Goal: Task Accomplishment & Management: Complete application form

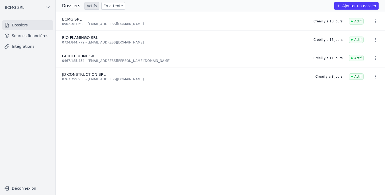
click at [77, 21] on span "BCMG SRL" at bounding box center [72, 19] width 20 height 4
click at [19, 36] on link "Sources financières" at bounding box center [27, 36] width 51 height 10
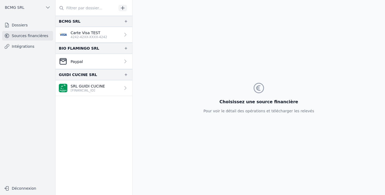
click at [124, 6] on icon "button" at bounding box center [122, 7] width 5 height 5
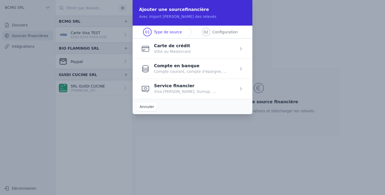
click at [164, 67] on span "button" at bounding box center [193, 69] width 120 height 20
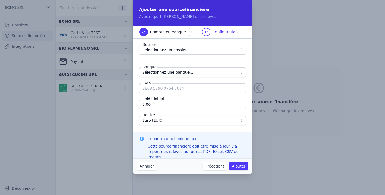
click at [163, 52] on span "Sélectionnez un dossier..." at bounding box center [166, 50] width 48 height 6
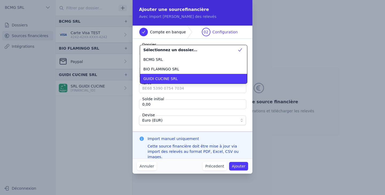
click at [158, 77] on span "GUIDI CUCINE SRL" at bounding box center [160, 78] width 34 height 5
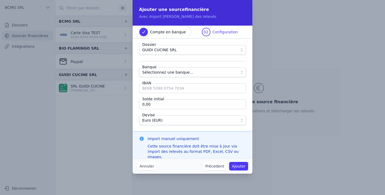
click at [161, 74] on span "Sélectionnez une banque..." at bounding box center [167, 72] width 51 height 6
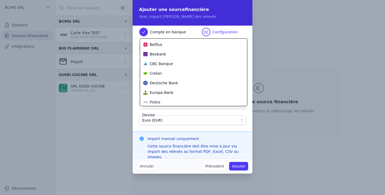
scroll to position [107, 0]
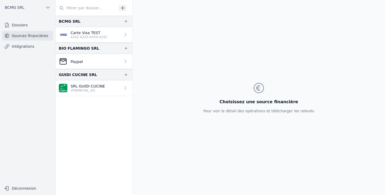
click at [126, 9] on button "button" at bounding box center [122, 8] width 9 height 6
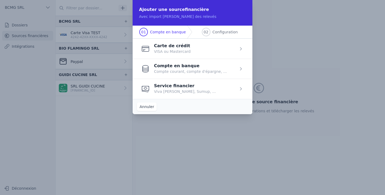
click at [164, 89] on span "button" at bounding box center [193, 89] width 120 height 20
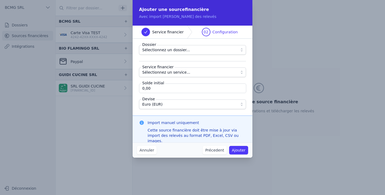
click at [161, 51] on span "Sélectionnez un dossier..." at bounding box center [166, 50] width 48 height 6
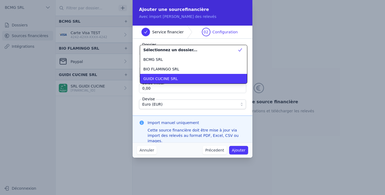
click at [156, 76] on span "GUIDI CUCINE SRL" at bounding box center [160, 78] width 34 height 5
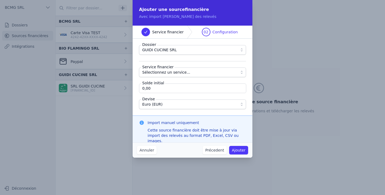
click at [157, 75] on span "Sélectionnez un service..." at bounding box center [166, 72] width 48 height 6
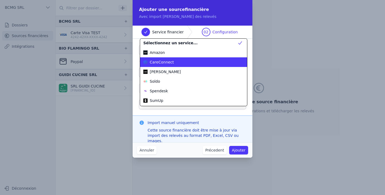
scroll to position [0, 0]
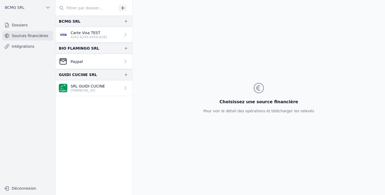
click at [125, 22] on icon "button" at bounding box center [126, 21] width 4 height 4
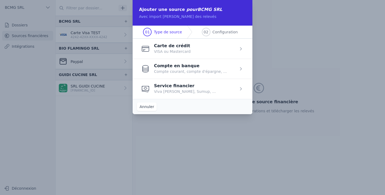
click at [167, 66] on span "button" at bounding box center [193, 69] width 120 height 20
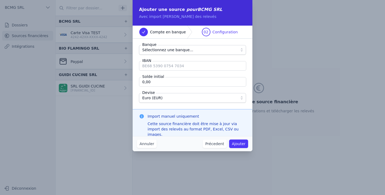
click at [163, 52] on span "Sélectionnez une banque..." at bounding box center [167, 50] width 51 height 6
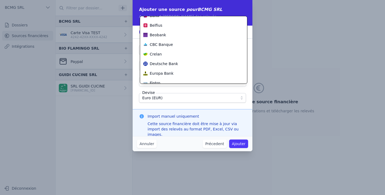
scroll to position [86, 0]
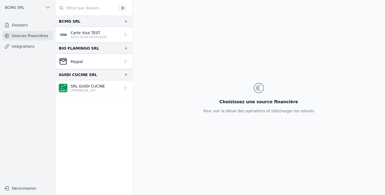
click at [30, 23] on link "Dossiers" at bounding box center [27, 25] width 51 height 10
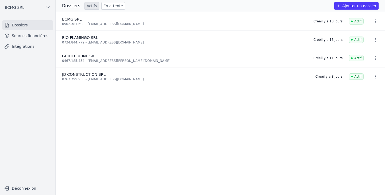
click at [88, 24] on div "0502.381.608 - [EMAIL_ADDRESS][DOMAIN_NAME]" at bounding box center [184, 24] width 245 height 4
click at [19, 36] on link "Sources financières" at bounding box center [27, 36] width 51 height 10
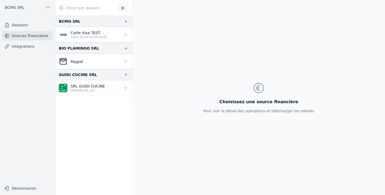
click at [21, 47] on link "Intégrations" at bounding box center [27, 47] width 51 height 10
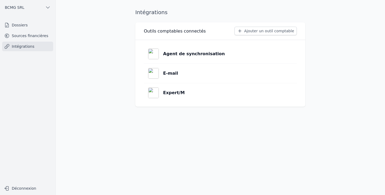
click at [29, 34] on link "Sources financières" at bounding box center [27, 36] width 51 height 10
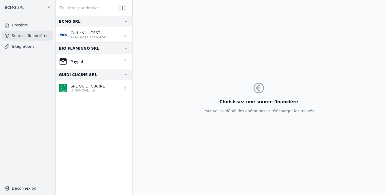
click at [124, 22] on icon "button" at bounding box center [126, 21] width 4 height 4
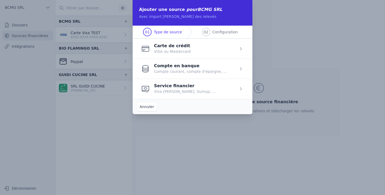
click at [171, 48] on span "button" at bounding box center [193, 49] width 120 height 20
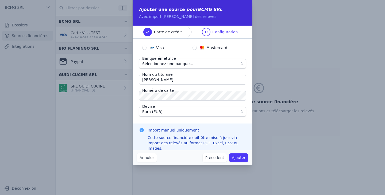
click at [168, 62] on span "Sélectionnez une banque..." at bounding box center [167, 64] width 51 height 6
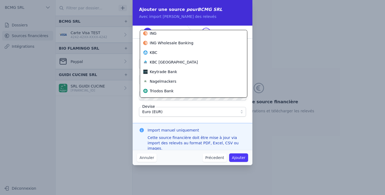
scroll to position [183, 0]
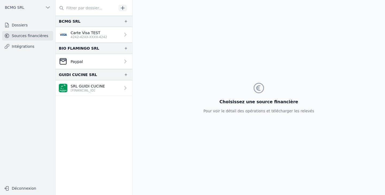
click at [122, 7] on icon "button" at bounding box center [122, 7] width 5 height 5
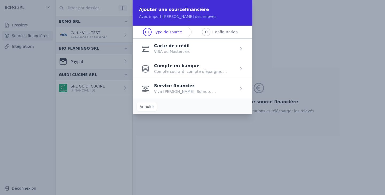
click at [170, 66] on span "button" at bounding box center [193, 69] width 120 height 20
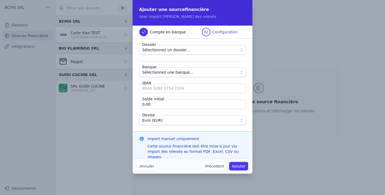
click at [170, 74] on span "Sélectionnez une banque..." at bounding box center [167, 72] width 51 height 6
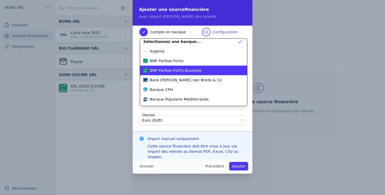
scroll to position [0, 0]
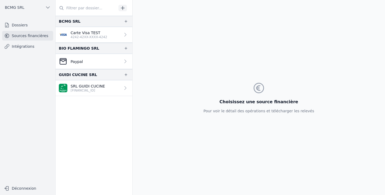
click at [112, 88] on link "SRL GUIDI CUCINE [FINANCIAL_ID]" at bounding box center [94, 88] width 77 height 16
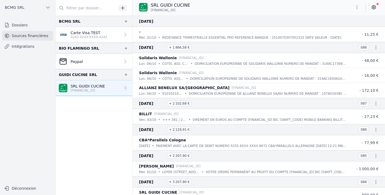
click at [124, 7] on icon "button" at bounding box center [122, 7] width 5 height 5
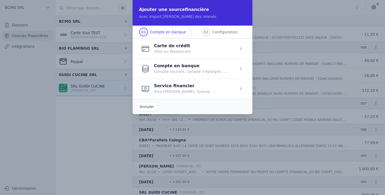
click at [172, 70] on span "button" at bounding box center [193, 69] width 120 height 20
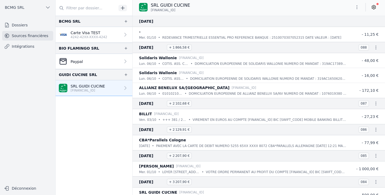
click at [25, 22] on link "Dossiers" at bounding box center [27, 25] width 51 height 10
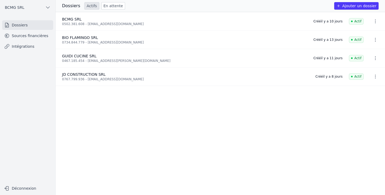
click at [113, 7] on link "En attente" at bounding box center [113, 5] width 24 height 7
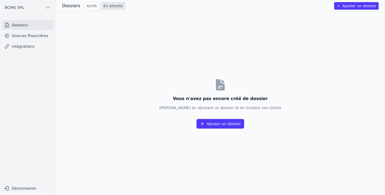
click at [91, 5] on link "Actifs" at bounding box center [91, 5] width 15 height 7
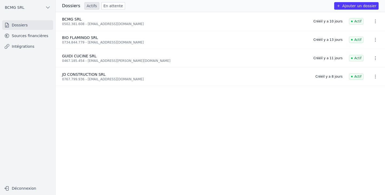
click at [48, 7] on icon "button" at bounding box center [47, 7] width 5 height 5
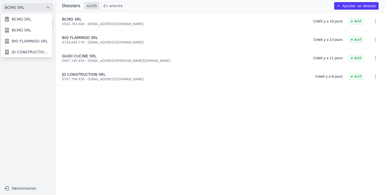
click at [23, 26] on link "BCMG SRL" at bounding box center [26, 30] width 51 height 11
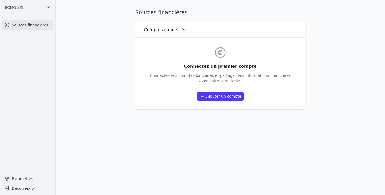
click at [20, 6] on span "BCMG SRL" at bounding box center [15, 7] width 20 height 5
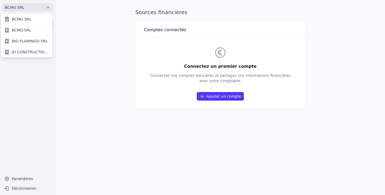
click at [22, 41] on span "BIO FLAMINGO SRL" at bounding box center [30, 41] width 36 height 5
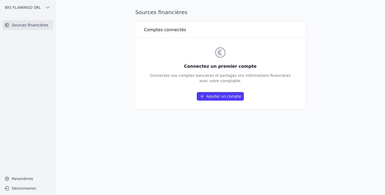
click at [18, 8] on span "BIO FLAMINGO SRL" at bounding box center [23, 7] width 36 height 5
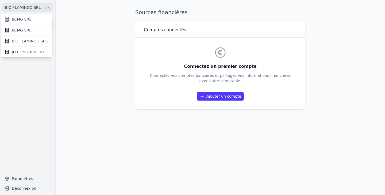
click at [16, 19] on span "BCMG SRL" at bounding box center [22, 19] width 20 height 5
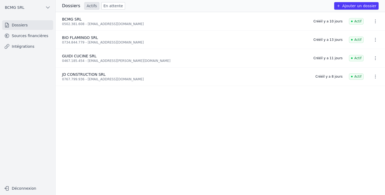
click at [374, 59] on icon "button" at bounding box center [375, 58] width 5 height 5
click at [86, 53] on div at bounding box center [192, 97] width 385 height 195
click at [76, 55] on span "GUIDI CUCINE SRL" at bounding box center [79, 56] width 34 height 4
click at [113, 3] on link "En attente" at bounding box center [113, 5] width 24 height 7
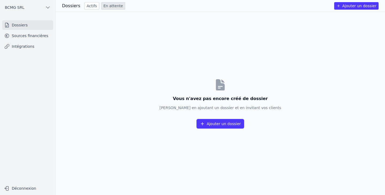
drag, startPoint x: 18, startPoint y: 24, endPoint x: 21, endPoint y: 11, distance: 13.2
click at [18, 24] on link "Dossiers" at bounding box center [27, 25] width 51 height 10
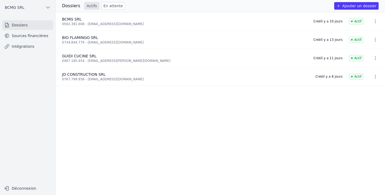
click at [21, 6] on span "BCMG SRL" at bounding box center [15, 7] width 20 height 5
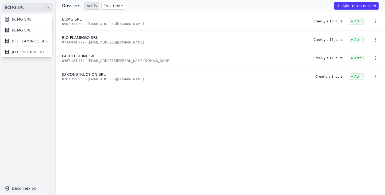
click at [15, 29] on span "BCMG SRL" at bounding box center [22, 30] width 20 height 5
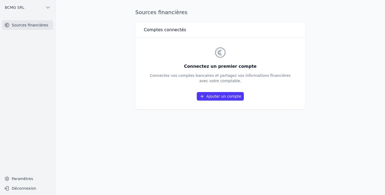
click at [221, 98] on link "Ajouter un compte" at bounding box center [220, 96] width 47 height 9
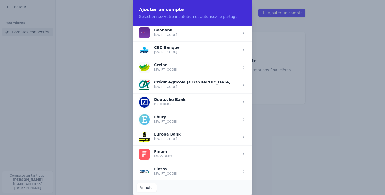
scroll to position [241, 0]
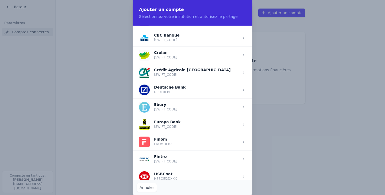
click at [175, 74] on span "button" at bounding box center [193, 72] width 120 height 17
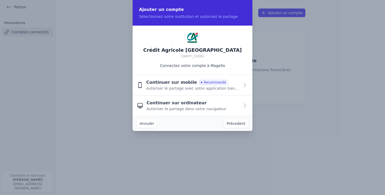
scroll to position [0, 0]
click at [145, 124] on button "Annuler" at bounding box center [147, 124] width 20 height 9
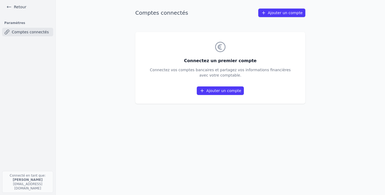
click at [10, 7] on icon at bounding box center [9, 7] width 4 height 2
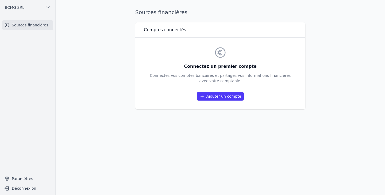
click at [14, 8] on span "BCMG SRL" at bounding box center [15, 7] width 20 height 5
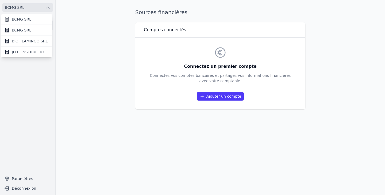
click at [25, 91] on div at bounding box center [192, 97] width 385 height 195
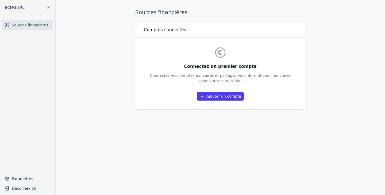
click at [19, 10] on span "BCMG SRL" at bounding box center [15, 7] width 20 height 5
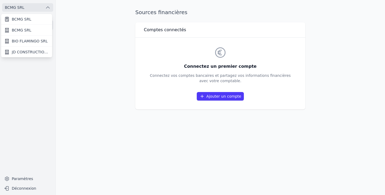
click at [14, 17] on span "BCMG SRL" at bounding box center [22, 19] width 20 height 5
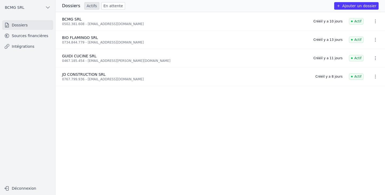
click at [354, 7] on button "Ajouter un dossier" at bounding box center [356, 5] width 44 height 7
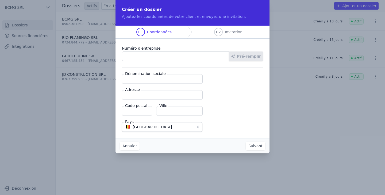
paste input "0467.185.454"
type input "0467.185.454"
click at [247, 57] on button "Pré-remplir" at bounding box center [246, 57] width 34 height 10
type input "GUIDI CUCINE SRL"
type input "[STREET_ADDRESS]"
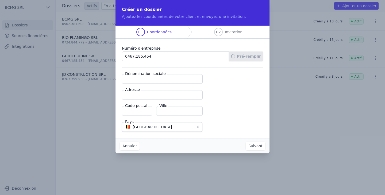
type input "7601"
type input "Péruwelz"
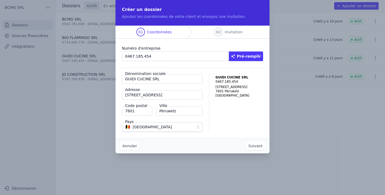
click at [252, 146] on button "Suivant" at bounding box center [256, 146] width 20 height 9
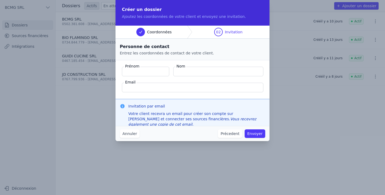
click at [141, 74] on input "Prénom" at bounding box center [145, 72] width 47 height 10
type input "n"
type input "[PERSON_NAME]"
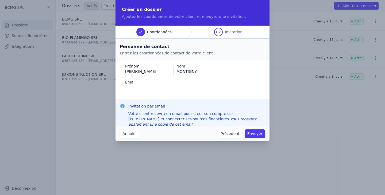
type input "MONTIGNY"
paste input "[EMAIL_ADDRESS][PERSON_NAME][DOMAIN_NAME]"
type input "[EMAIL_ADDRESS][PERSON_NAME][DOMAIN_NAME]"
click at [254, 135] on button "Envoyer" at bounding box center [255, 134] width 21 height 9
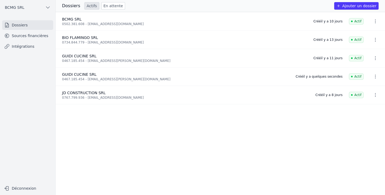
click at [19, 94] on nav "Dossiers Sources financières Intégrations" at bounding box center [27, 99] width 47 height 159
drag, startPoint x: 31, startPoint y: 78, endPoint x: 39, endPoint y: 70, distance: 11.3
click at [31, 78] on nav "Dossiers Sources financières Intégrations" at bounding box center [27, 99] width 47 height 159
click at [25, 39] on link "Sources financières" at bounding box center [27, 36] width 51 height 10
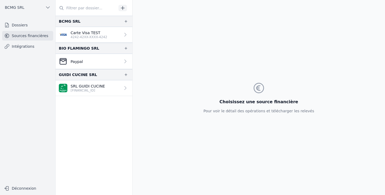
click at [86, 90] on p "[FINANCIAL_ID]" at bounding box center [88, 90] width 34 height 4
